Goal: Task Accomplishment & Management: Manage account settings

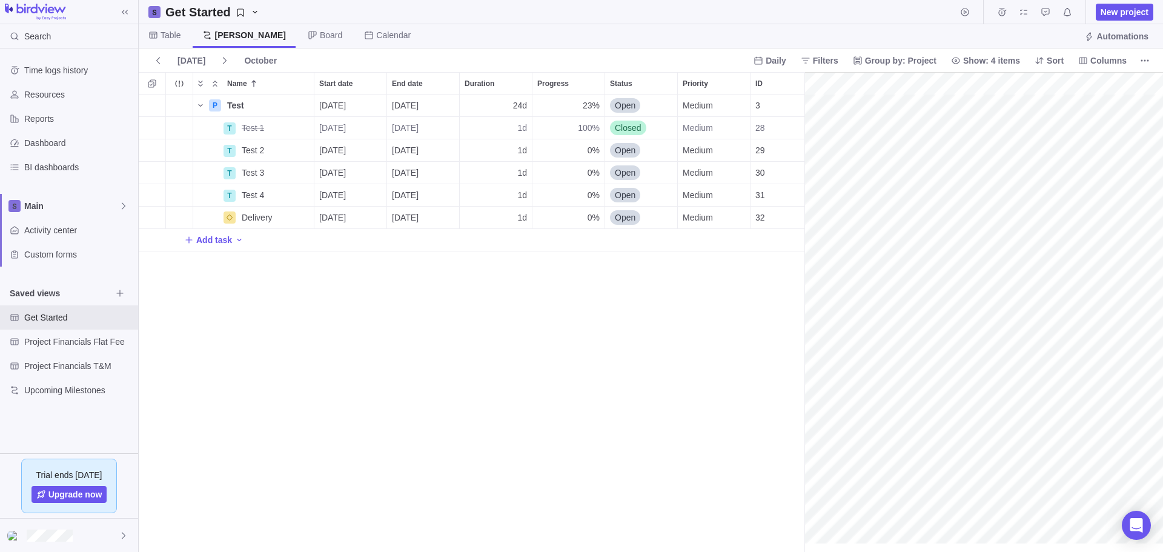
scroll to position [0, 151]
click at [520, 151] on span "1d" at bounding box center [522, 150] width 10 height 12
click at [520, 151] on input "1" at bounding box center [495, 150] width 73 height 23
type input ".25d"
click at [521, 173] on span "1d" at bounding box center [522, 173] width 10 height 12
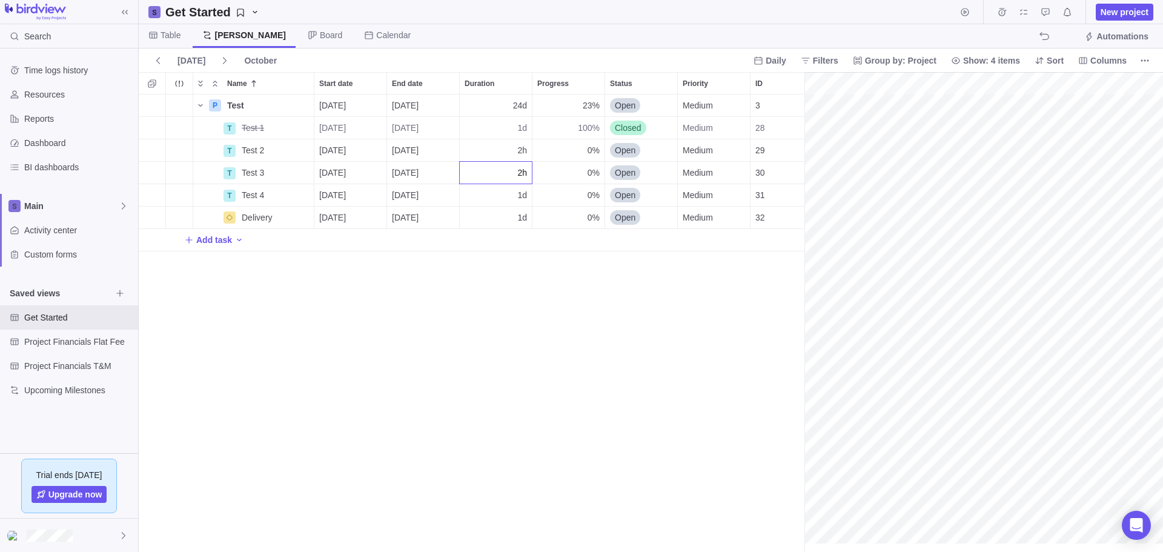
type input "2h"
click at [518, 193] on div "P Test Details [DATE] [DATE] 24d 23% Open Medium 3 16h 12h T Test 1 Details [DA…" at bounding box center [472, 322] width 666 height 457
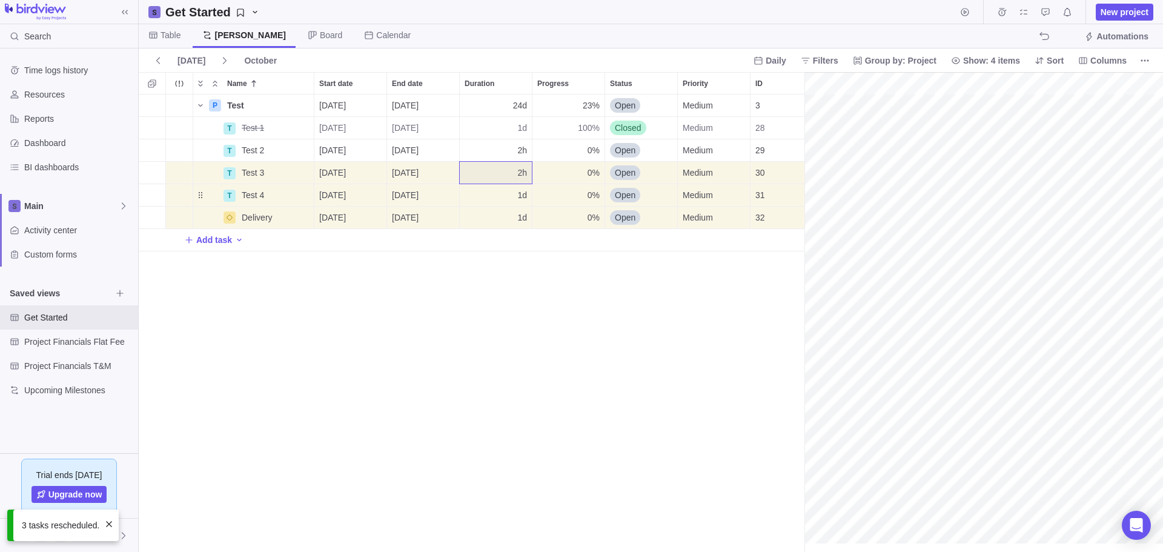
click at [521, 195] on span "1d" at bounding box center [522, 195] width 10 height 12
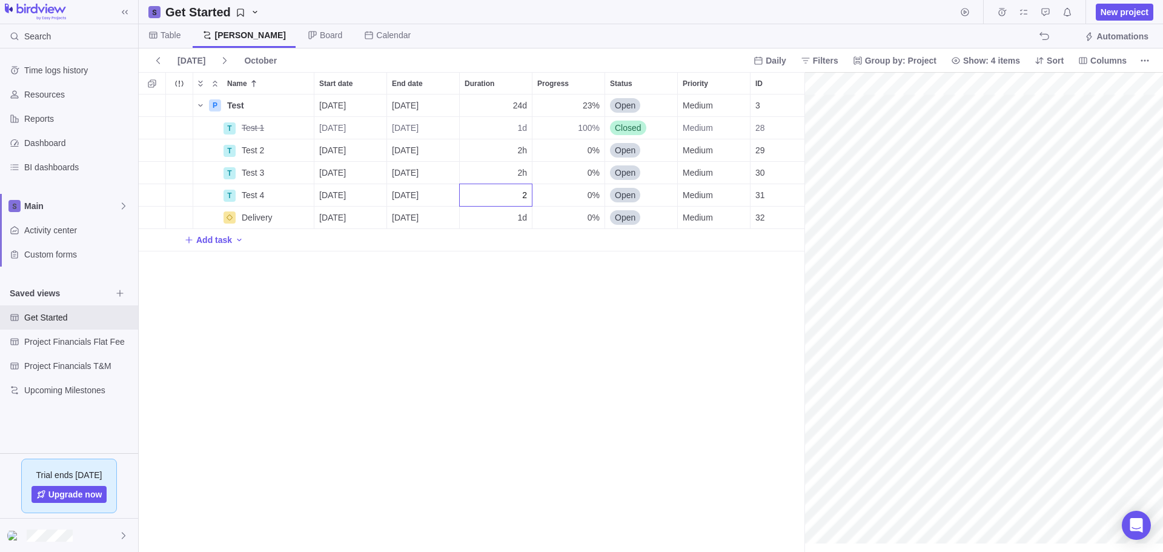
type input "2h"
click at [520, 217] on span "1d" at bounding box center [522, 217] width 10 height 12
click at [824, 130] on div "Name Start date End date Duration Progress Status Priority ID Dependency Assign…" at bounding box center [651, 312] width 1024 height 480
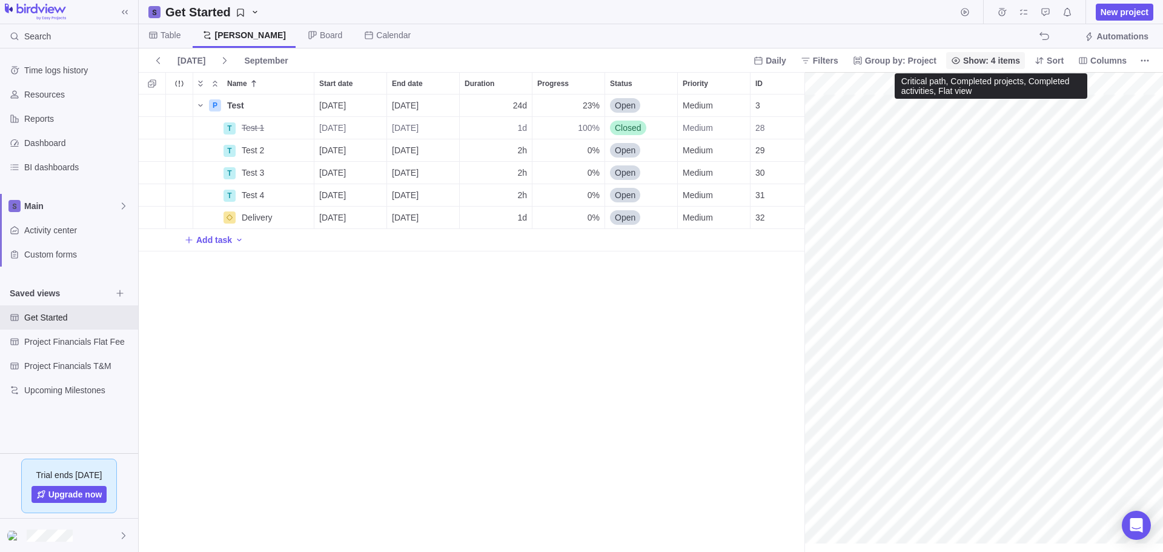
click at [1005, 62] on span "Show: 4 items" at bounding box center [991, 61] width 57 height 12
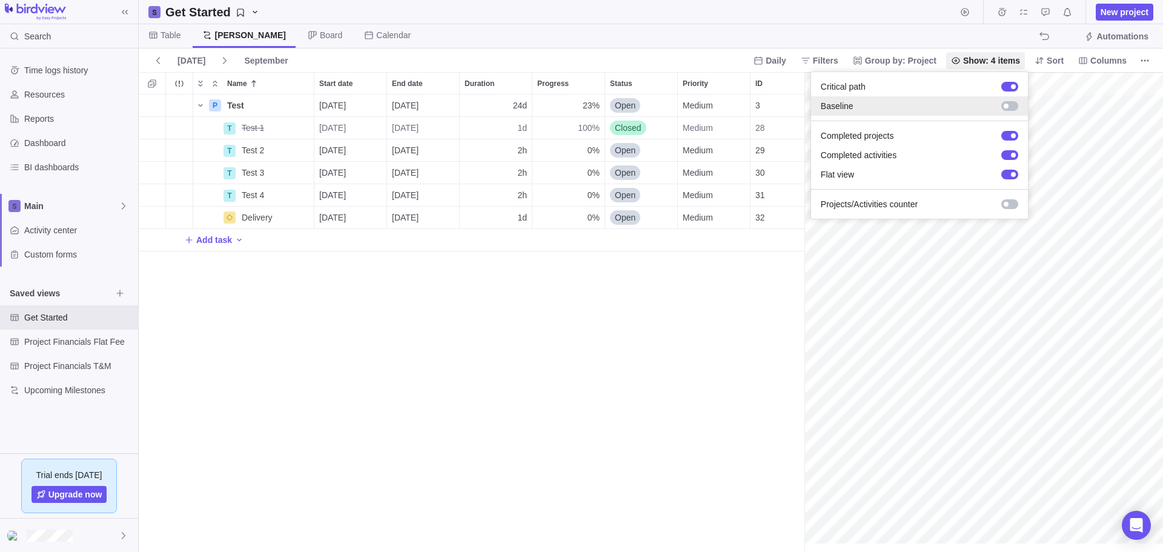
click at [1016, 106] on div at bounding box center [1009, 106] width 17 height 10
click at [905, 375] on body "Search Time logs history Resources Reports Dashboard BI dashboards Main Activit…" at bounding box center [581, 276] width 1163 height 552
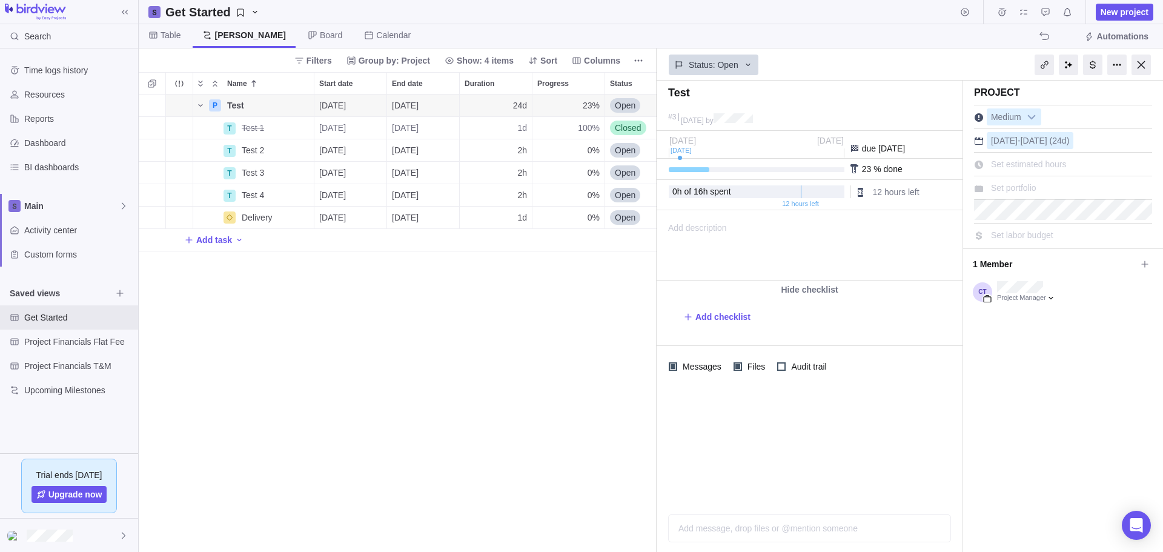
click at [854, 149] on div at bounding box center [855, 149] width 10 height 10
click at [680, 148] on div "Sep [DATE]" at bounding box center [756, 147] width 174 height 22
click at [687, 150] on div "Sep [DATE]" at bounding box center [756, 147] width 174 height 22
click at [698, 170] on div at bounding box center [757, 169] width 176 height 5
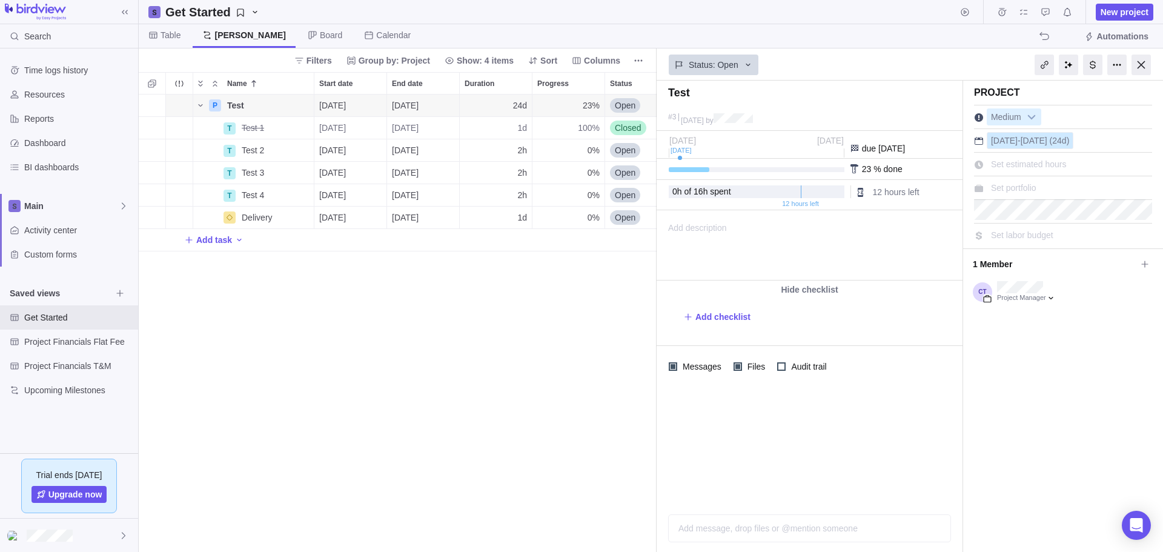
click at [1062, 139] on span "(24d)" at bounding box center [1060, 141] width 20 height 10
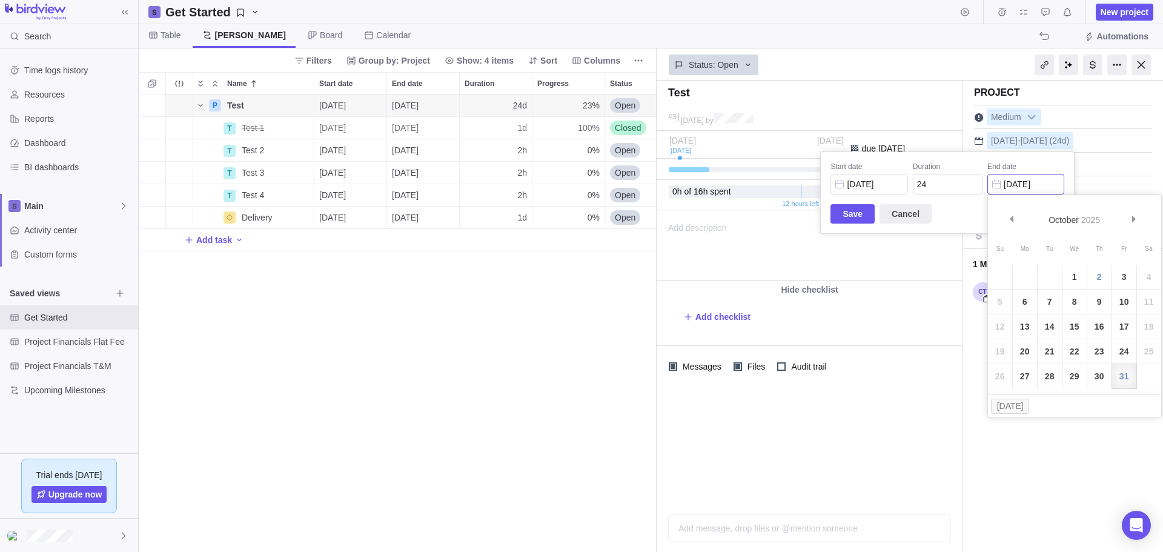
click at [1024, 184] on input "[DATE]" at bounding box center [1025, 184] width 77 height 21
click at [1125, 279] on link "3" at bounding box center [1124, 277] width 24 height 24
type input "[DATE]"
type input "4"
click at [853, 208] on span "Save" at bounding box center [853, 214] width 20 height 15
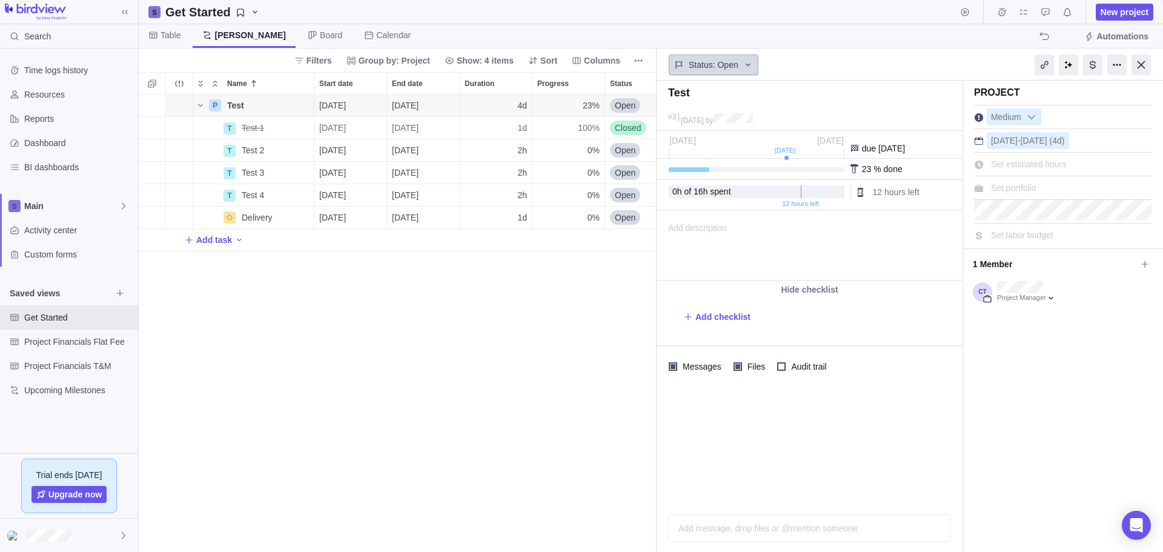
click at [746, 61] on icon at bounding box center [748, 65] width 10 height 10
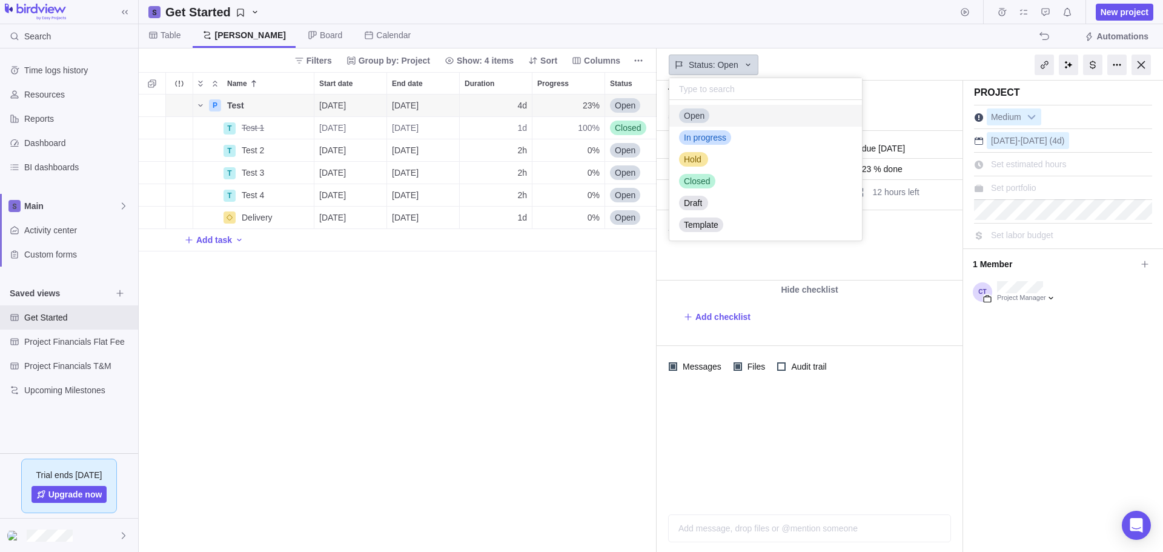
scroll to position [131, 184]
click at [860, 54] on body "Search Time logs history Resources Reports Dashboard BI dashboards Main Activit…" at bounding box center [581, 276] width 1163 height 552
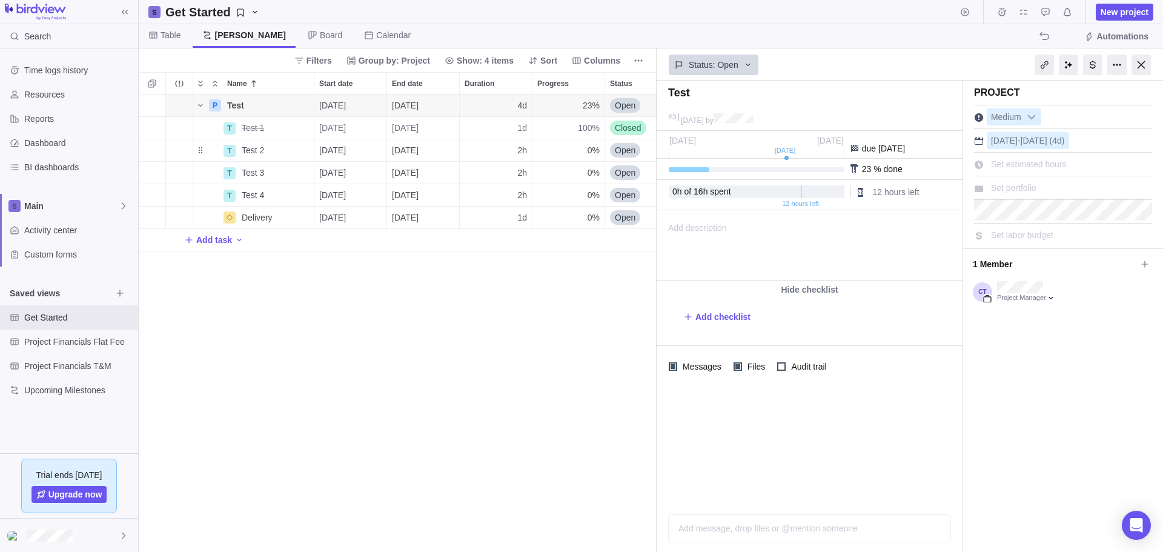
click at [624, 150] on span "Open" at bounding box center [625, 150] width 21 height 12
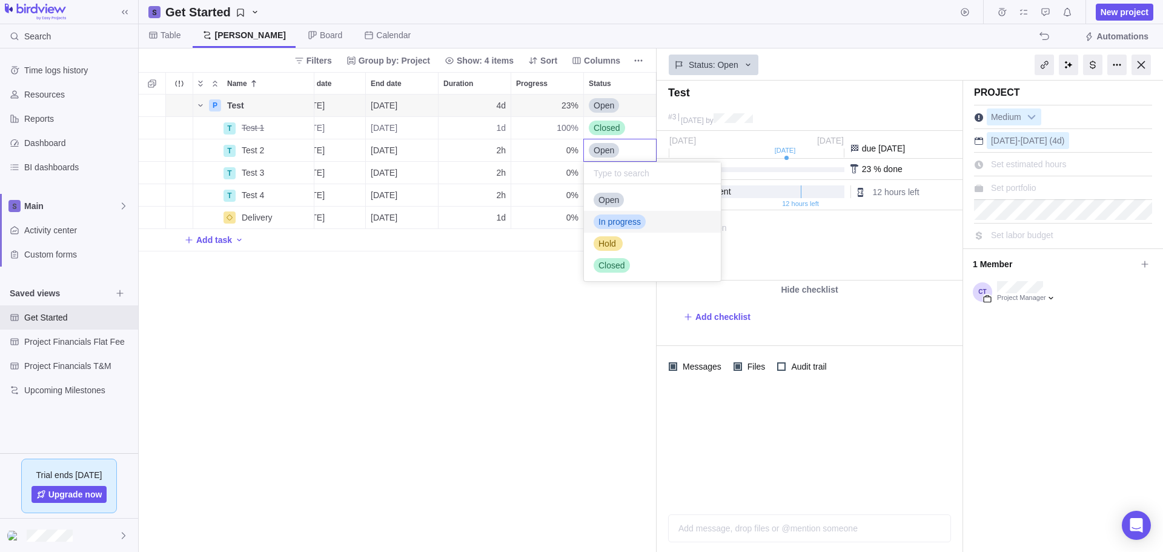
click at [618, 219] on span "In progress" at bounding box center [619, 222] width 42 height 12
click at [400, 277] on div "P Test Details [DATE] [DATE] 4d 23% Open Medium 3 16h 12h T Test 1 Details [DAT…" at bounding box center [398, 322] width 518 height 457
click at [623, 148] on span "In progress" at bounding box center [615, 150] width 42 height 12
click at [612, 264] on span "Closed" at bounding box center [611, 265] width 27 height 12
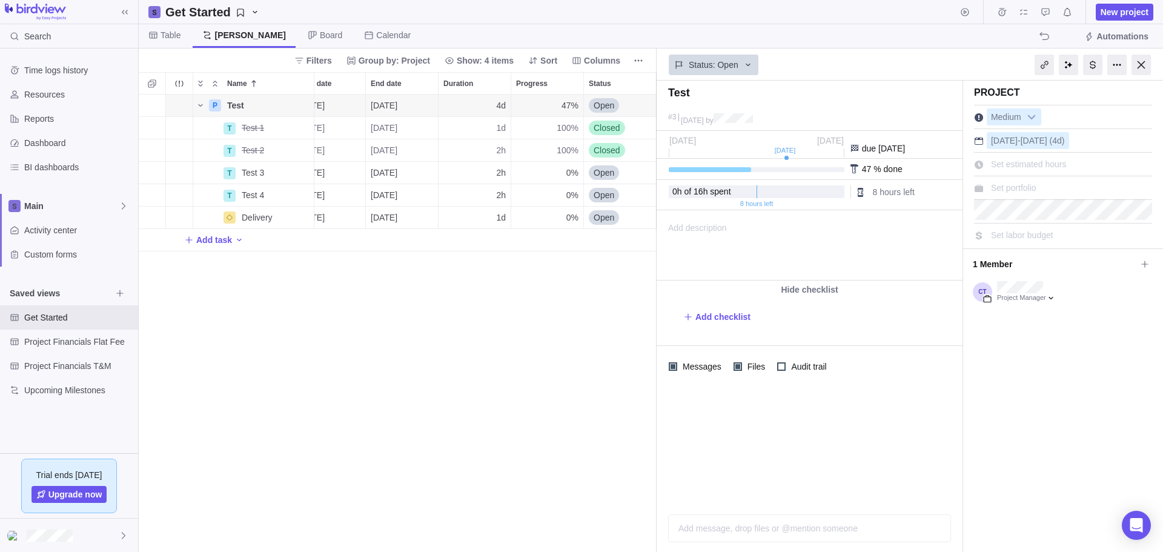
scroll to position [0, 0]
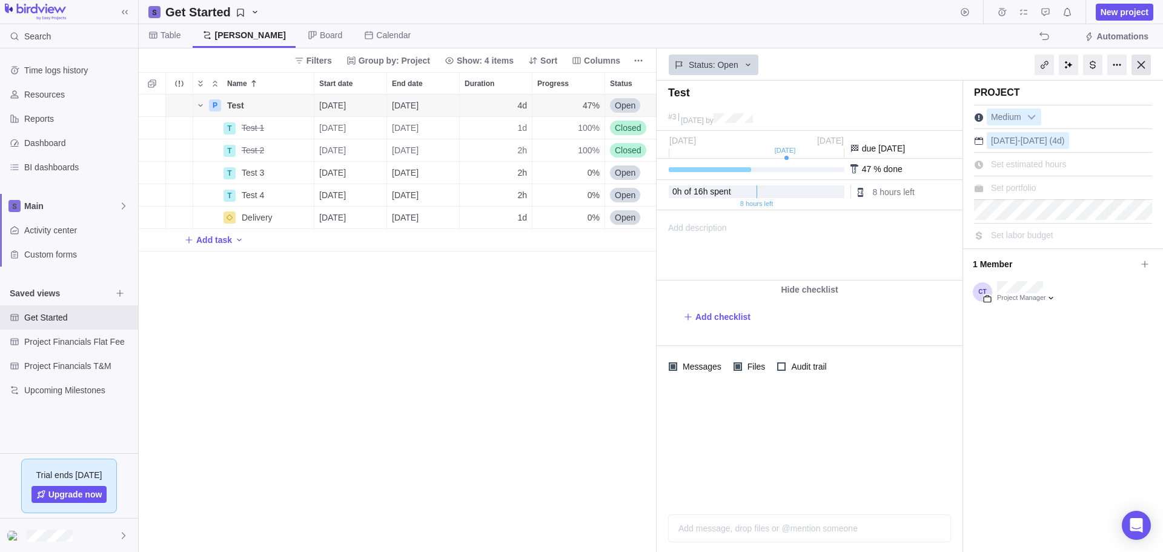
click at [1144, 64] on div at bounding box center [1140, 65] width 19 height 21
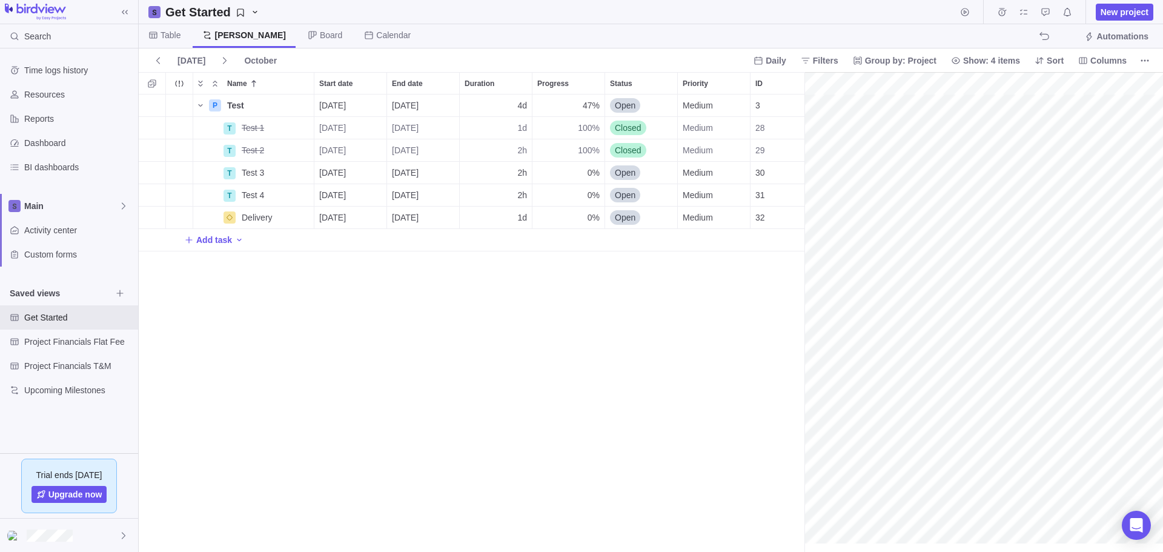
scroll to position [0, 151]
click at [763, 58] on icon at bounding box center [759, 60] width 8 height 8
click at [790, 108] on span "Weekly" at bounding box center [788, 110] width 28 height 12
click at [835, 61] on span "Filters" at bounding box center [825, 61] width 25 height 12
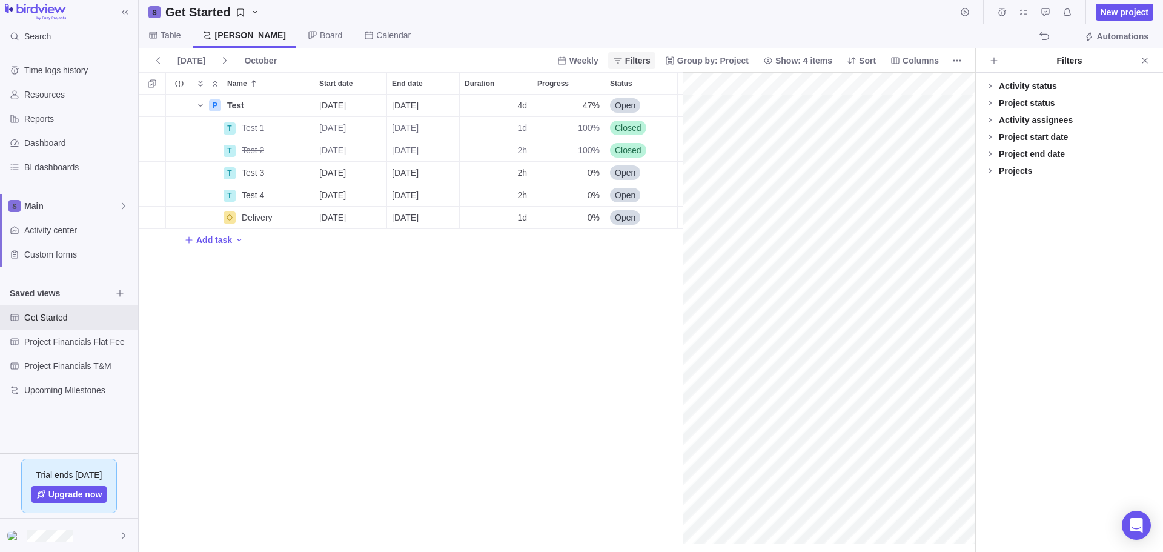
scroll to position [448, 534]
click at [749, 58] on span "Group by: Project" at bounding box center [712, 61] width 71 height 12
click at [816, 60] on body "Search Time logs history Resources Reports Dashboard BI dashboards Main Activit…" at bounding box center [581, 276] width 1163 height 552
click at [871, 58] on span "Sort" at bounding box center [867, 61] width 17 height 12
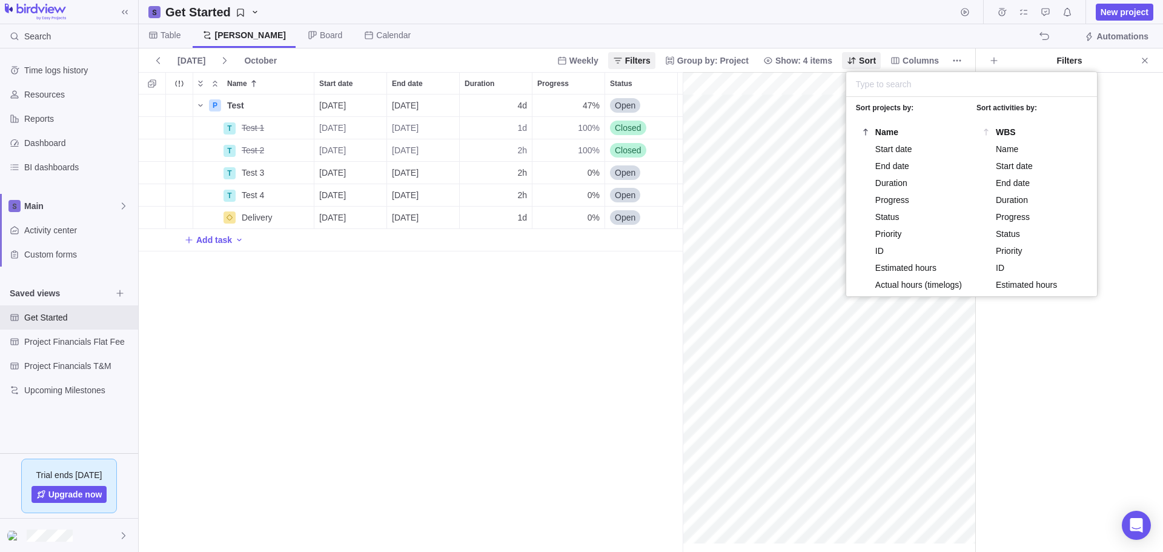
click at [930, 61] on body "Search Time logs history Resources Reports Dashboard BI dashboards Main Activit…" at bounding box center [581, 276] width 1163 height 552
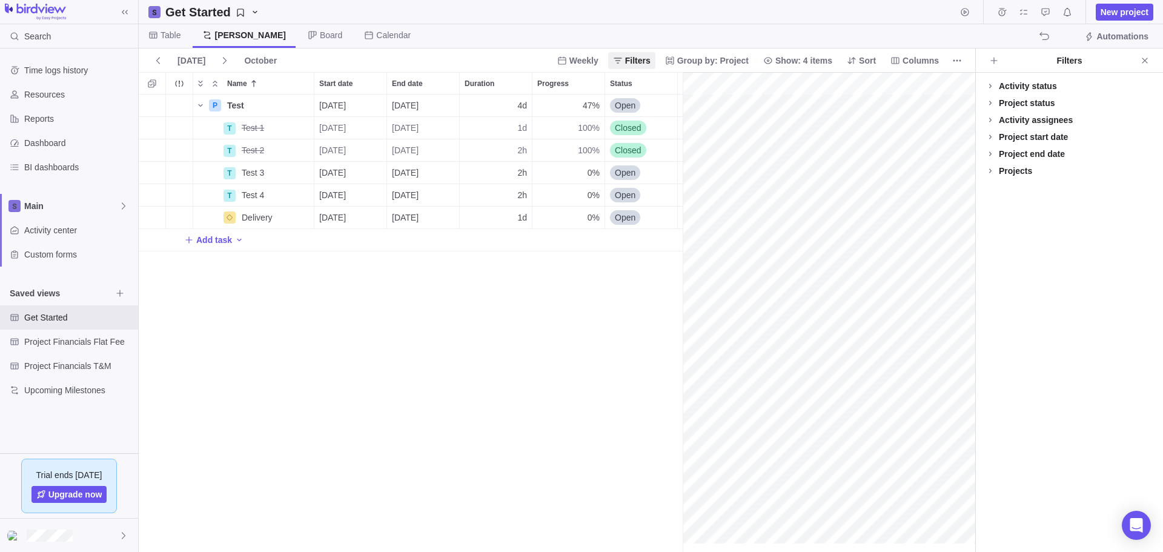
drag, startPoint x: 1137, startPoint y: 189, endPoint x: 1111, endPoint y: 180, distance: 28.2
click at [1136, 189] on div "Activity status Default Workflow Project status Default Workflow Activity assig…" at bounding box center [1069, 312] width 187 height 479
click at [990, 118] on icon at bounding box center [990, 120] width 10 height 10
click at [1024, 102] on div "Project status" at bounding box center [1027, 103] width 56 height 12
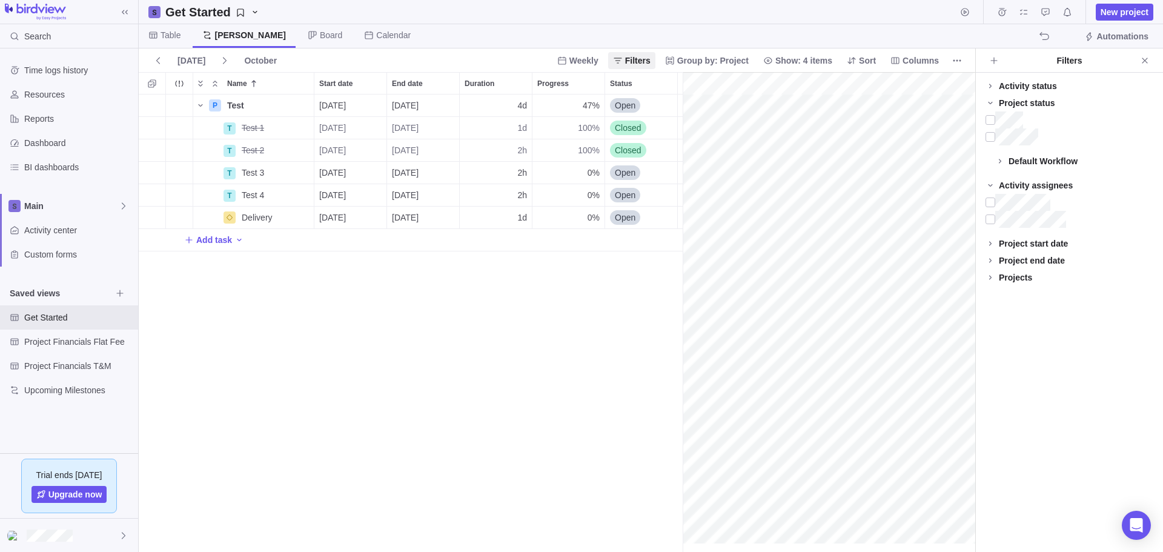
click at [1025, 82] on div "Activity status" at bounding box center [1028, 86] width 58 height 12
click at [1019, 363] on div "Activity status Default Workflow Project status Default Workflow Activity assig…" at bounding box center [1069, 312] width 187 height 479
click at [419, 171] on span "[DATE]" at bounding box center [405, 173] width 27 height 12
click at [524, 171] on div "P Test Details [DATE] [DATE] 4d 47% Open Medium 3 16h 8h T Test 1 Details [DATE…" at bounding box center [411, 322] width 544 height 457
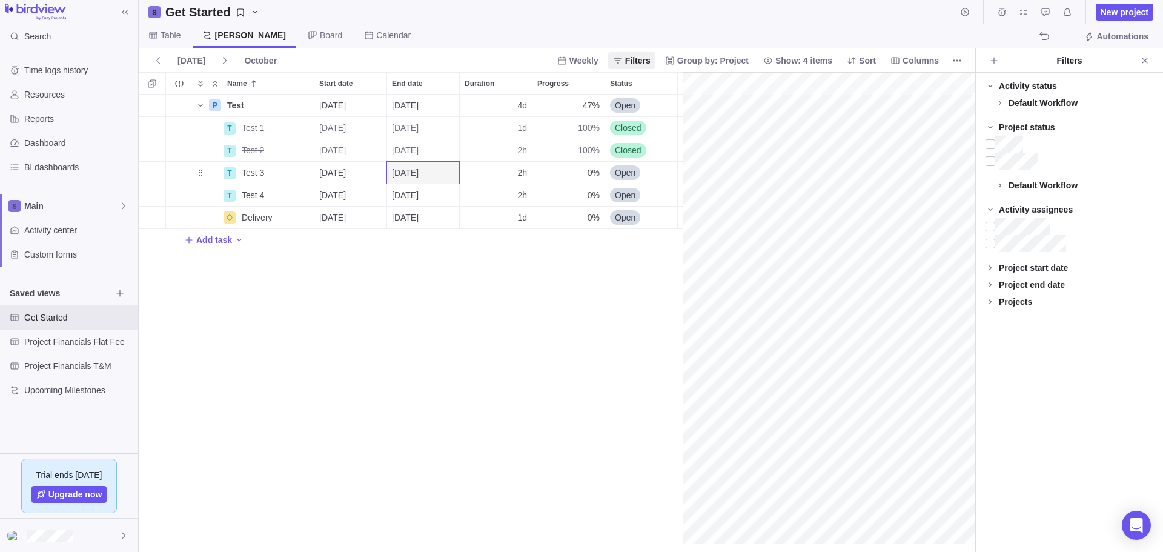
click at [521, 171] on span "2h" at bounding box center [522, 173] width 10 height 12
click at [119, 535] on body "Search Time logs history Resources Reports Dashboard BI dashboards Main Activit…" at bounding box center [581, 276] width 1163 height 552
click at [252, 10] on icon "Get Started" at bounding box center [255, 12] width 10 height 10
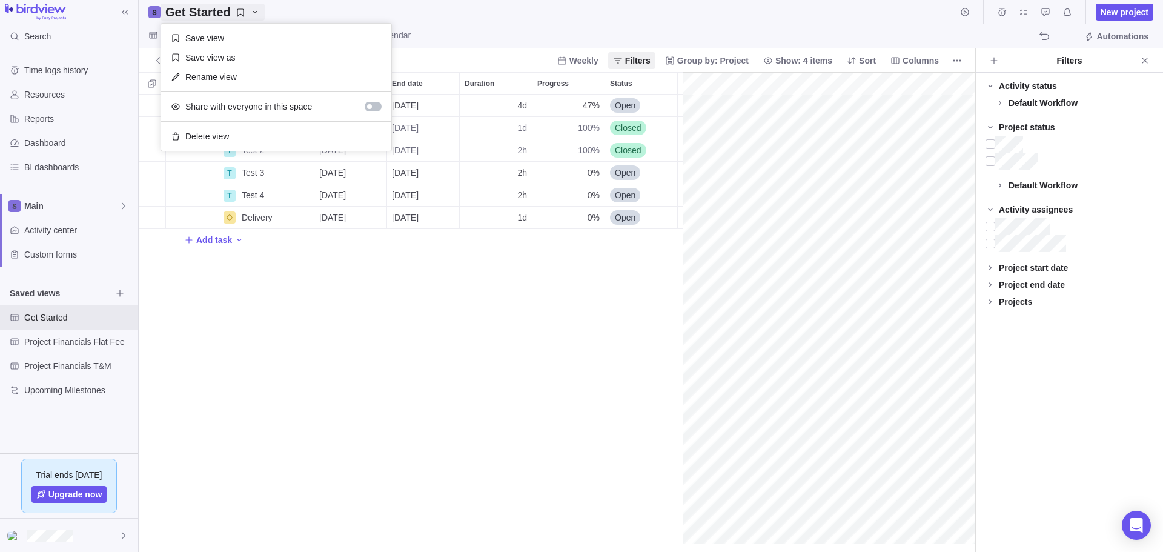
click at [252, 10] on icon "Get Started" at bounding box center [255, 12] width 10 height 10
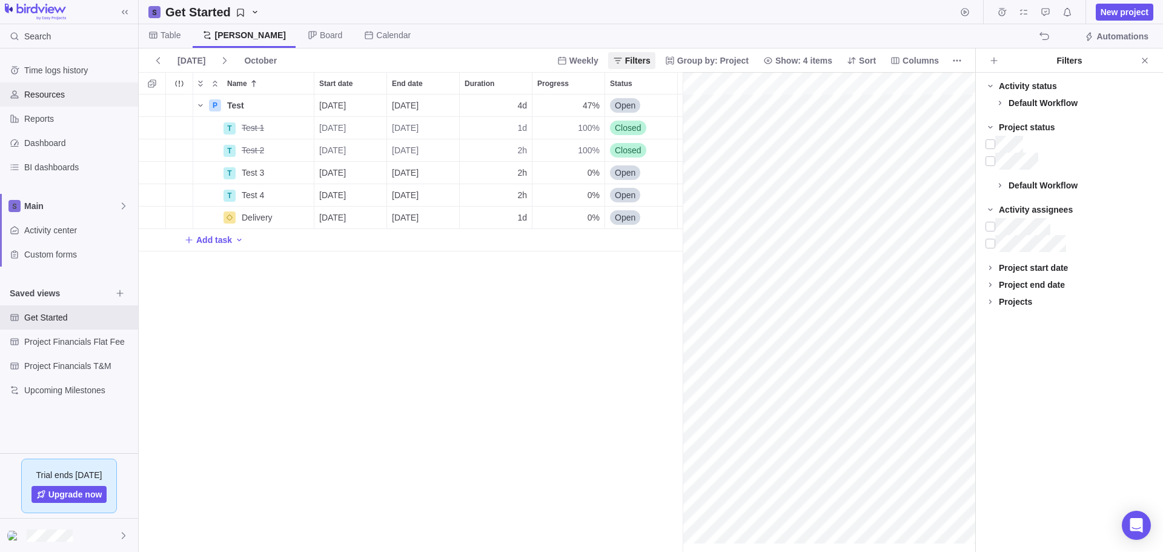
click at [48, 93] on span "Resources" at bounding box center [78, 94] width 109 height 12
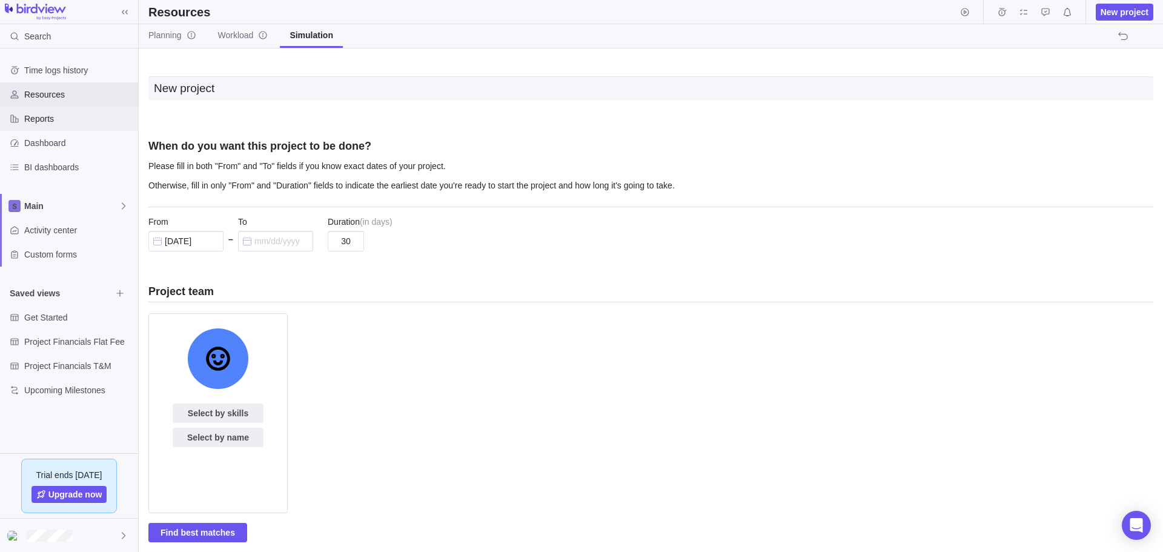
click at [45, 115] on span "Reports" at bounding box center [78, 119] width 109 height 12
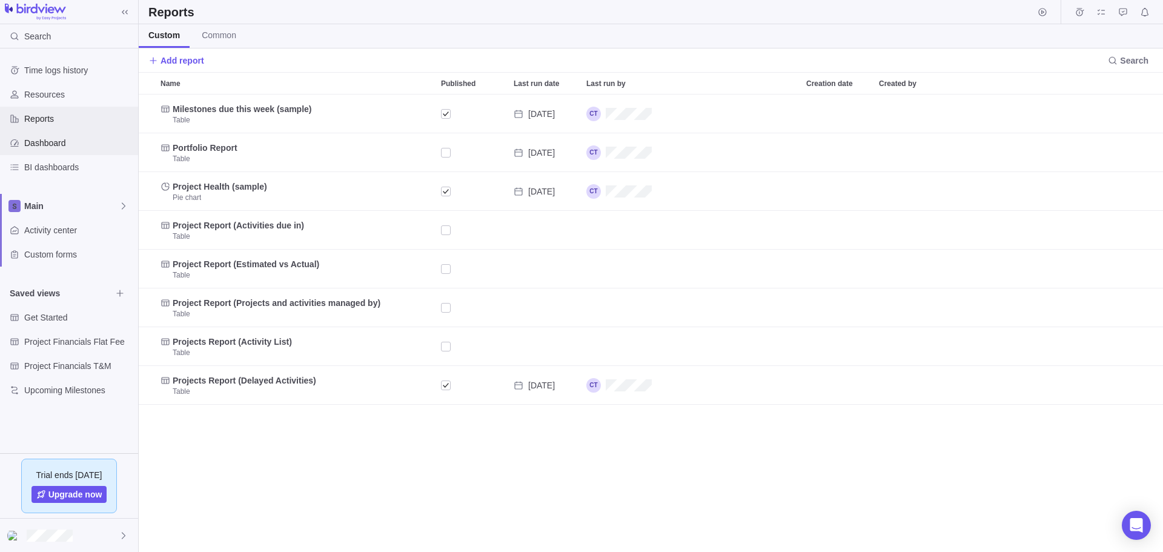
scroll to position [448, 1015]
click at [42, 140] on span "Dashboard" at bounding box center [78, 143] width 109 height 12
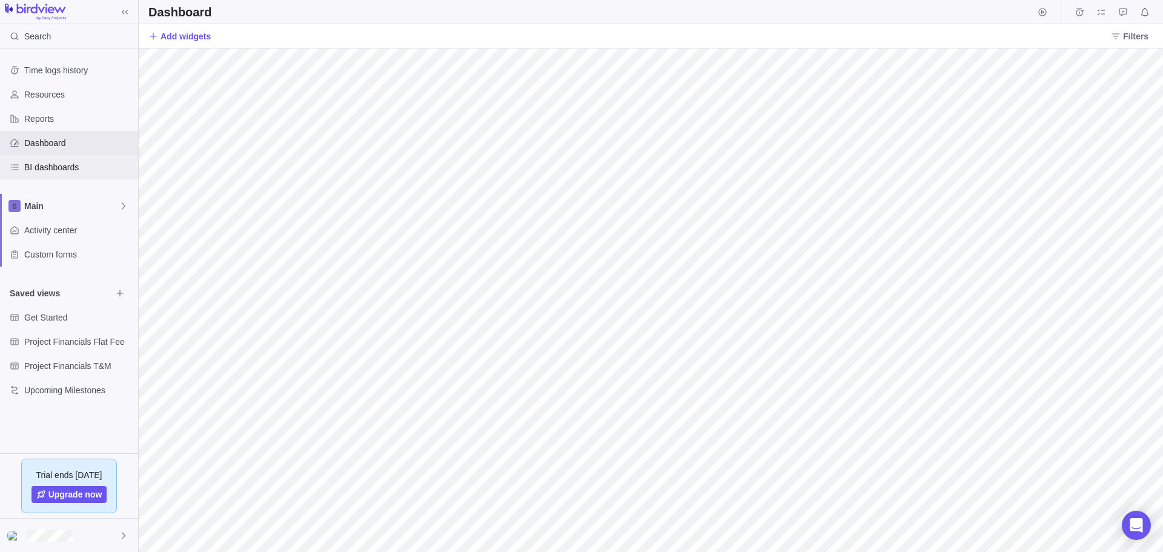
click at [47, 167] on span "BI dashboards" at bounding box center [78, 167] width 109 height 12
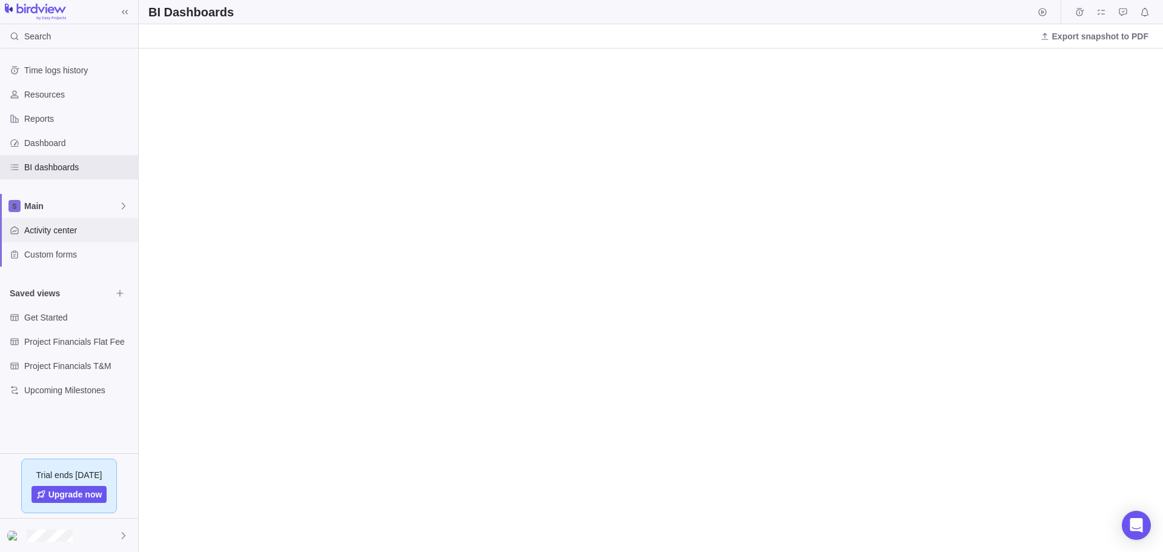
click at [45, 230] on span "Activity center" at bounding box center [78, 230] width 109 height 12
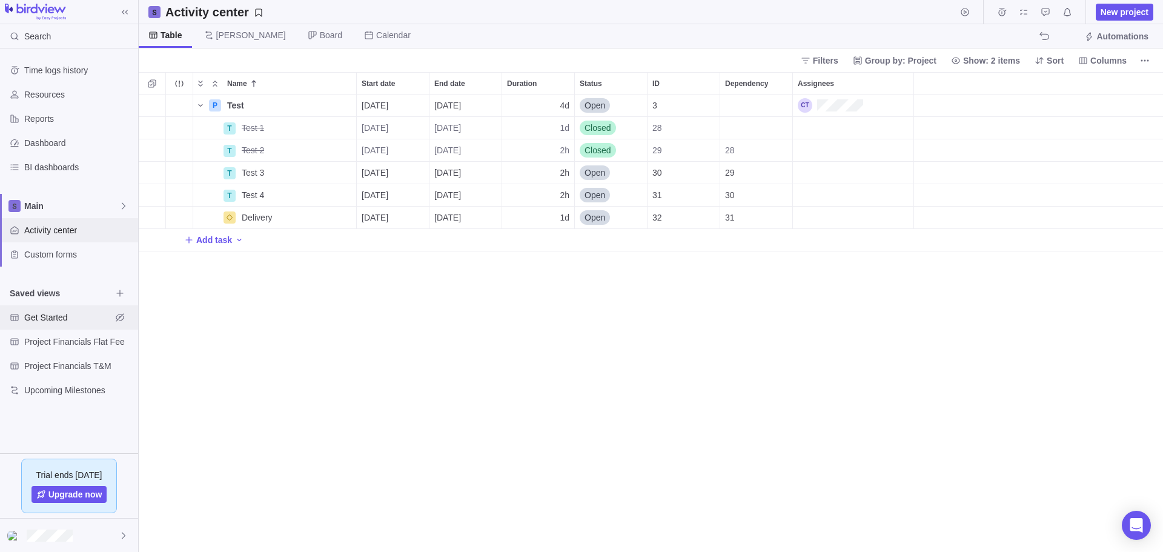
scroll to position [448, 1015]
click at [64, 388] on span "Upcoming Milestones" at bounding box center [67, 390] width 87 height 12
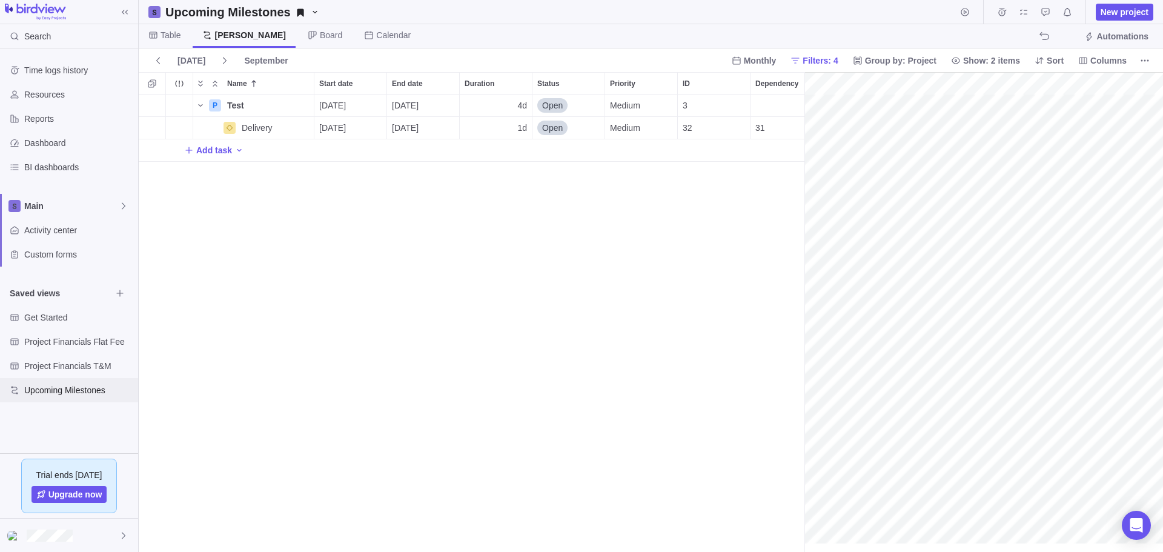
scroll to position [0, 53]
click at [125, 536] on icon at bounding box center [124, 536] width 10 height 10
